Goal: Contribute content

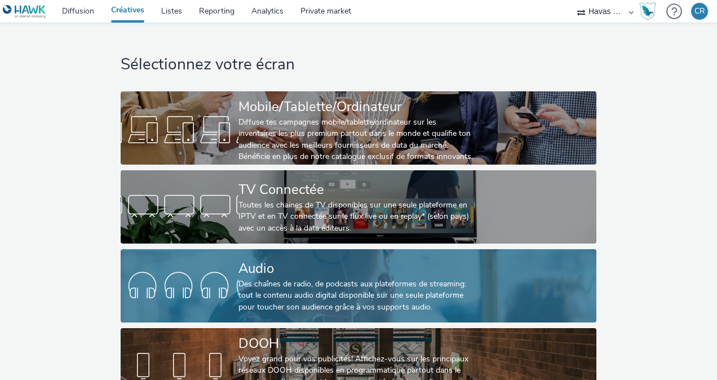
click at [308, 273] on div "Audio" at bounding box center [356, 269] width 236 height 20
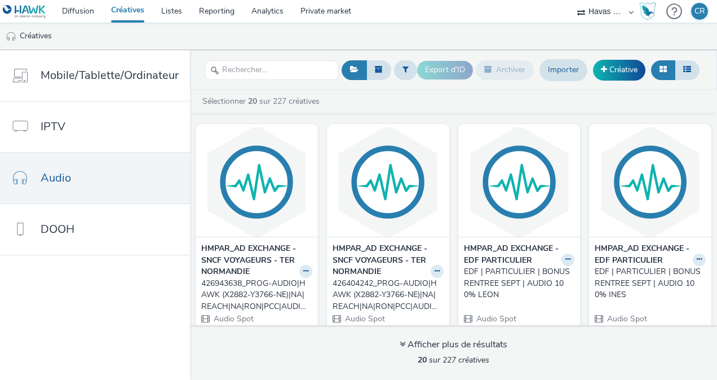
scroll to position [30, 0]
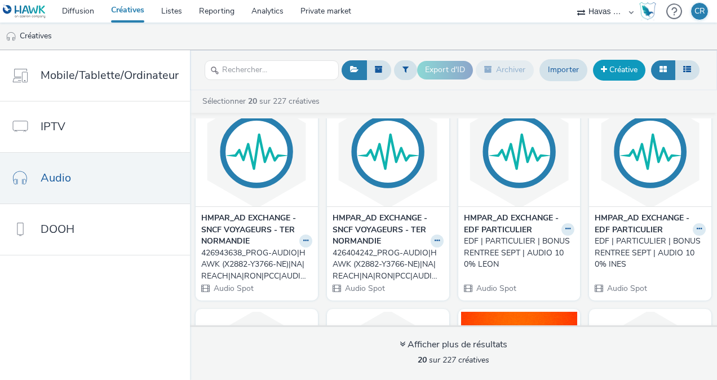
click at [622, 69] on link "Créative" at bounding box center [619, 70] width 52 height 20
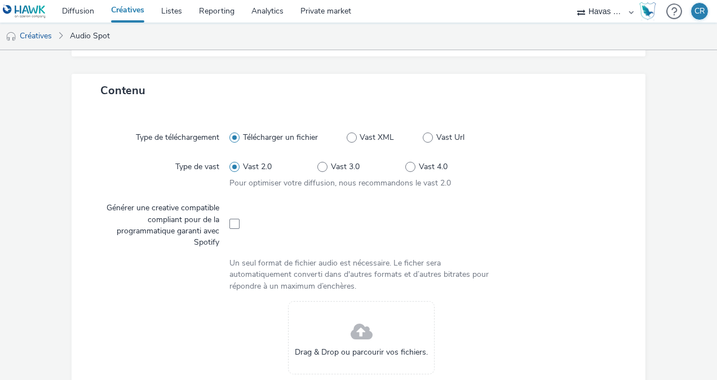
scroll to position [216, 0]
click at [233, 225] on span at bounding box center [234, 223] width 10 height 10
checkbox input "true"
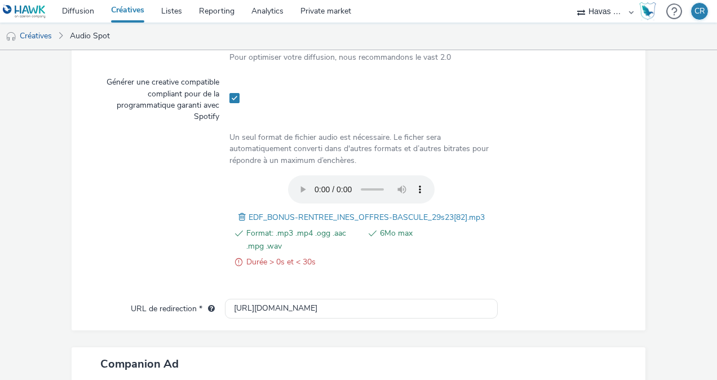
scroll to position [342, 0]
click at [148, 207] on div at bounding box center [160, 227] width 137 height 105
click at [238, 216] on span at bounding box center [243, 216] width 10 height 12
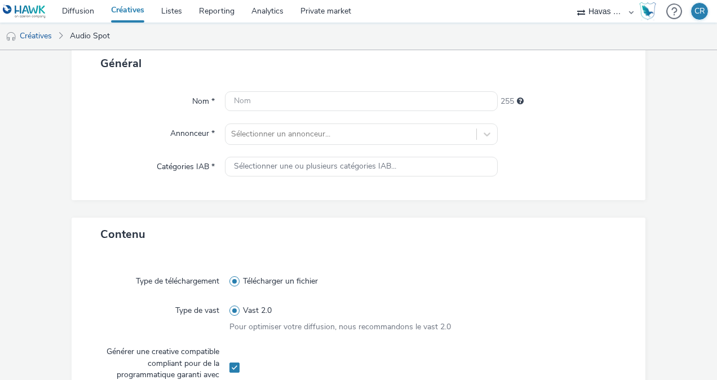
scroll to position [69, 0]
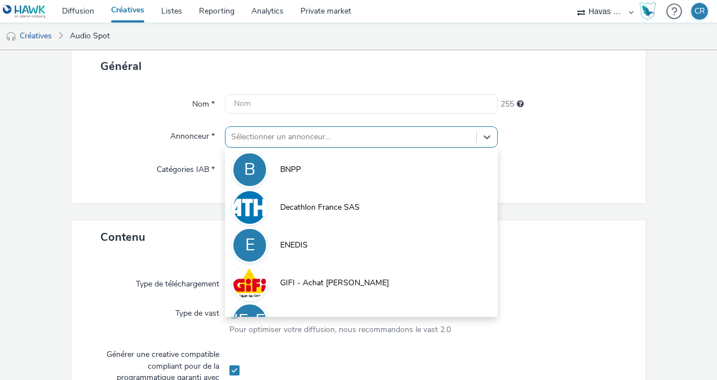
click at [270, 139] on div at bounding box center [350, 137] width 239 height 14
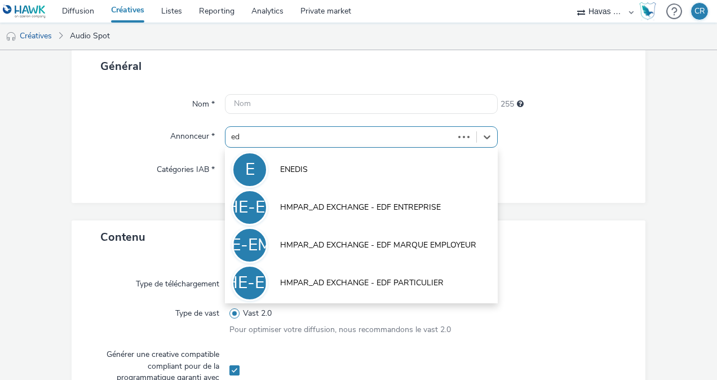
type input "edf"
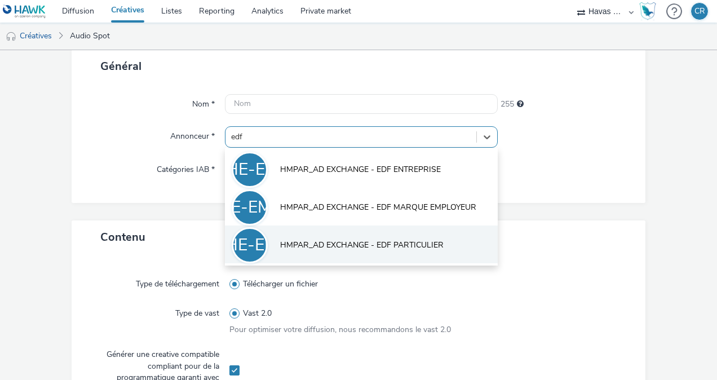
click at [301, 248] on span "HMPAR_AD EXCHANGE - EDF PARTICULIER" at bounding box center [361, 244] width 163 height 11
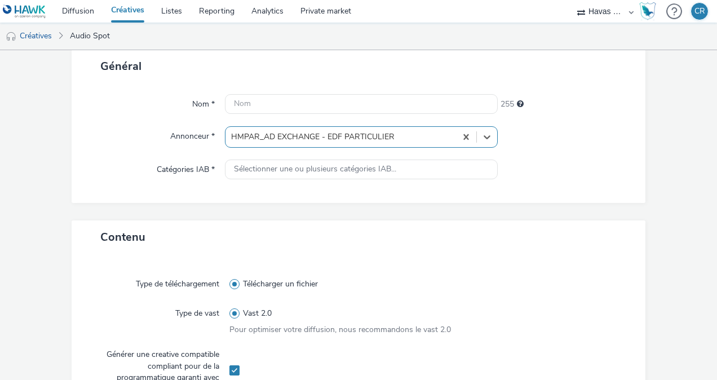
type input "[URL][DOMAIN_NAME]"
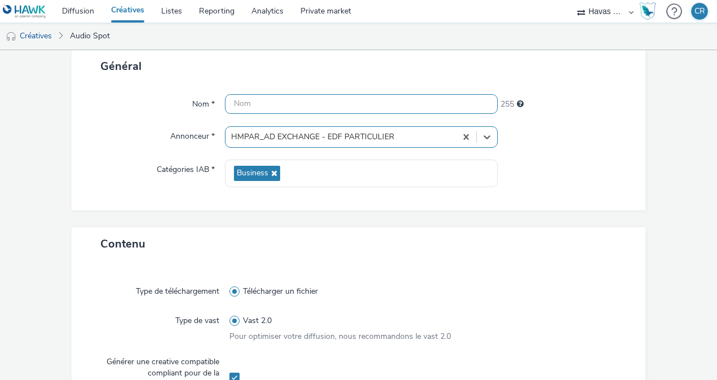
click at [290, 101] on input "text" at bounding box center [361, 104] width 273 height 20
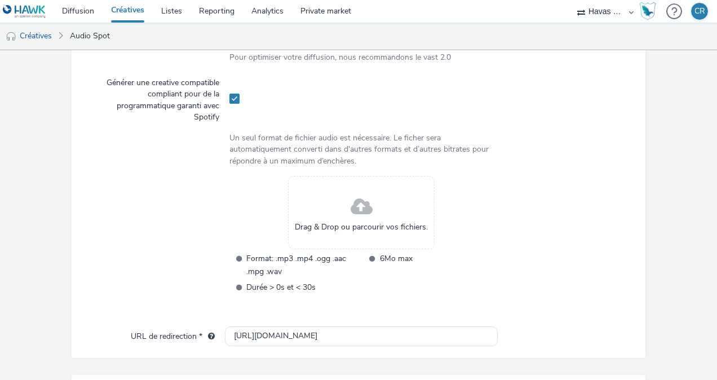
scroll to position [349, 0]
type input "eerff"
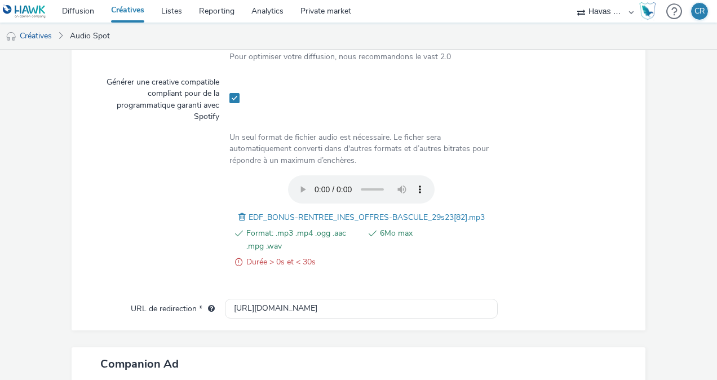
click at [283, 261] on span "Durée > 0s et < 30s" at bounding box center [302, 262] width 113 height 14
click at [237, 261] on span at bounding box center [238, 262] width 7 height 14
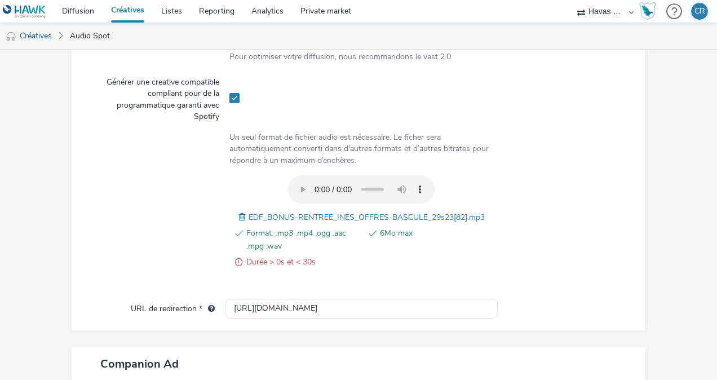
click at [237, 261] on span at bounding box center [238, 262] width 7 height 14
click at [238, 216] on span at bounding box center [243, 217] width 10 height 12
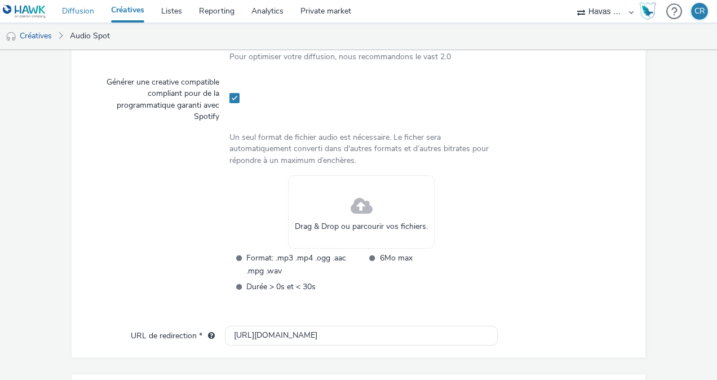
click at [79, 12] on link "Diffusion" at bounding box center [78, 11] width 49 height 23
